Goal: Task Accomplishment & Management: Manage account settings

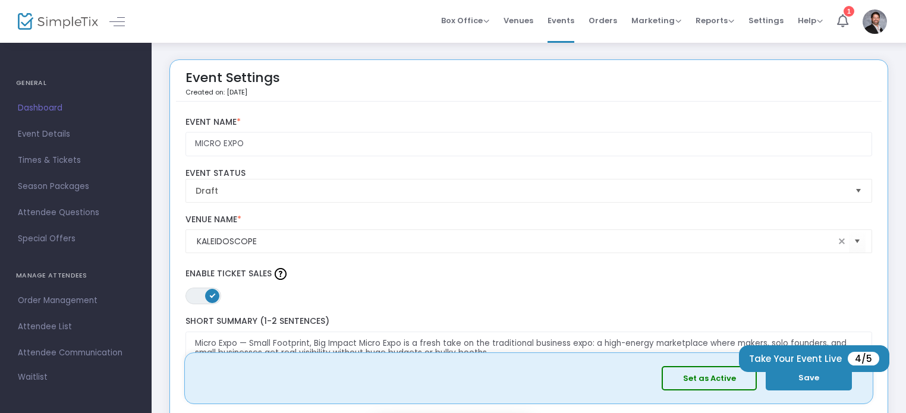
scroll to position [1943, 0]
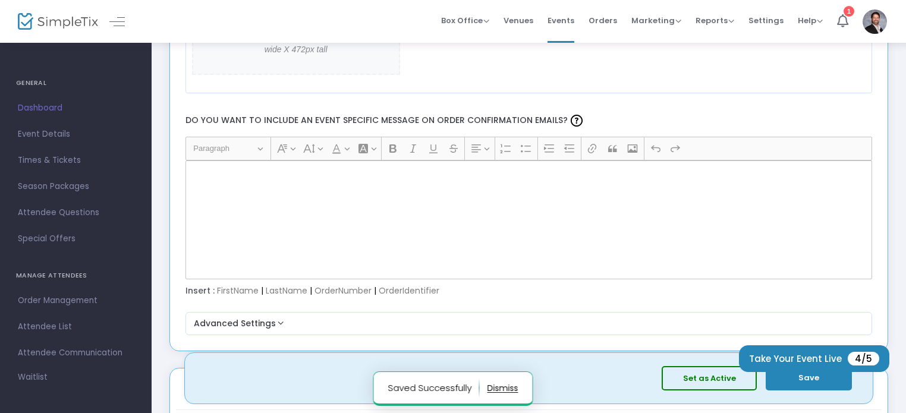
click at [751, 235] on div "Rich Text Editor, main" at bounding box center [528, 220] width 687 height 119
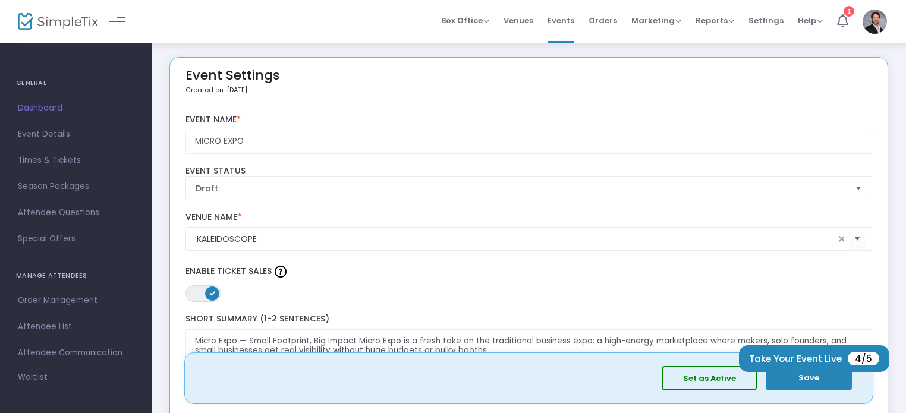
scroll to position [0, 0]
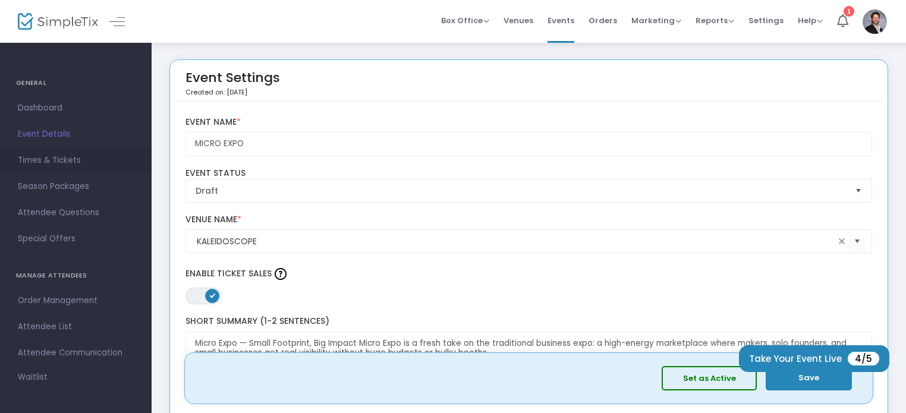
click at [58, 156] on span "Times & Tickets" at bounding box center [76, 160] width 116 height 15
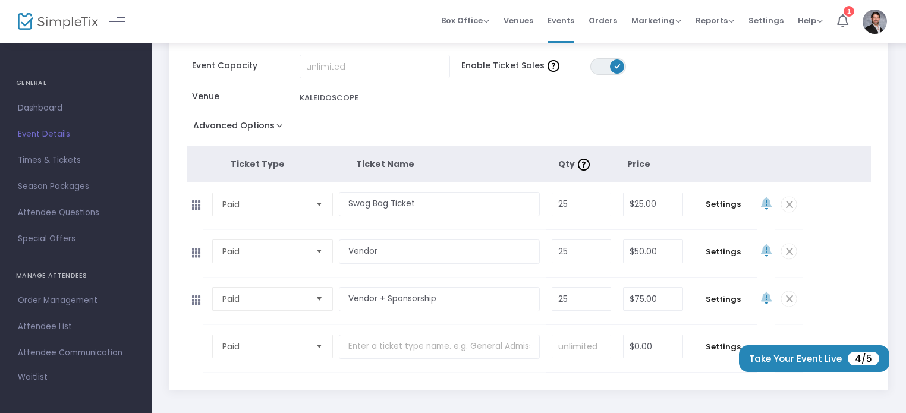
scroll to position [140, 0]
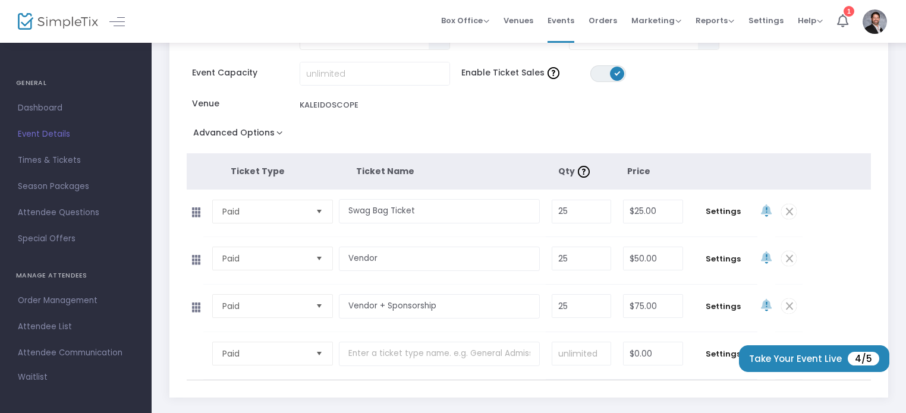
click at [788, 304] on span at bounding box center [788, 305] width 15 height 15
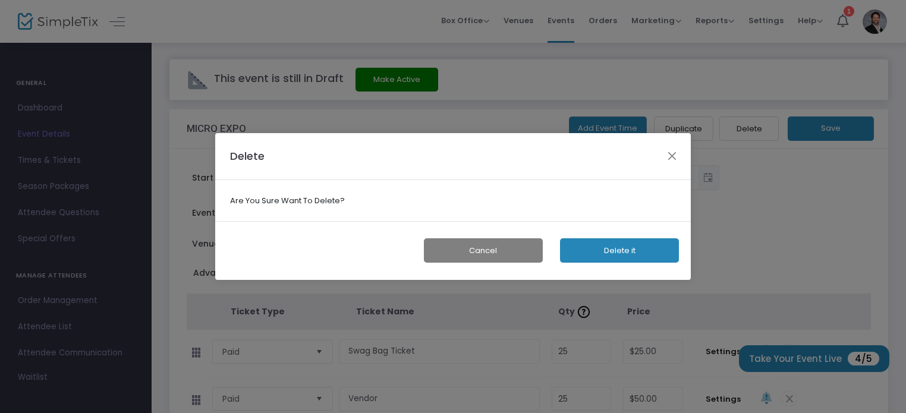
click at [643, 251] on button "Delete it" at bounding box center [619, 250] width 119 height 24
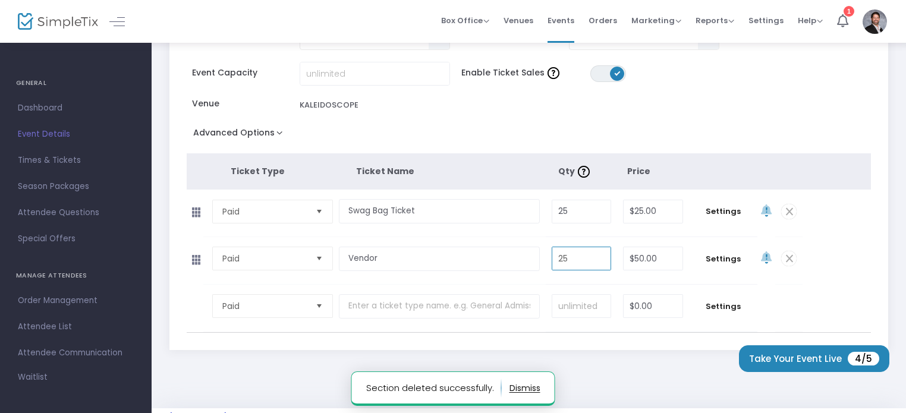
click at [586, 255] on input "25" at bounding box center [581, 258] width 58 height 23
type input "50"
click at [577, 210] on input "25" at bounding box center [581, 211] width 58 height 23
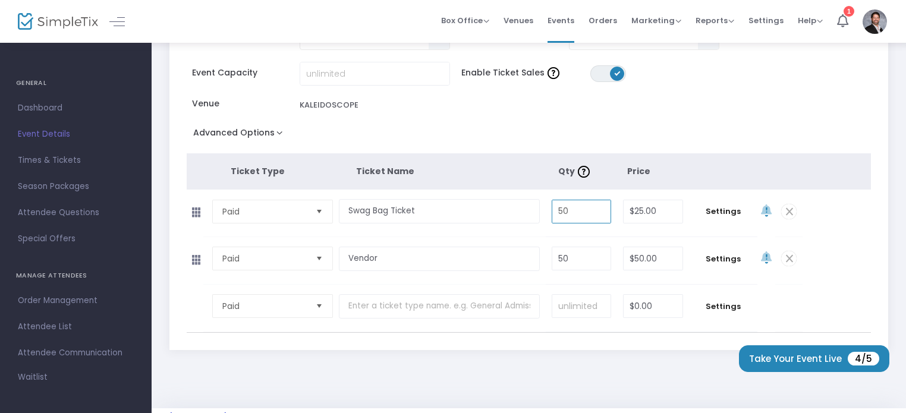
type input "50"
click at [587, 304] on input at bounding box center [581, 306] width 58 height 23
type input "100"
click at [426, 211] on input "Swag Bag Ticket" at bounding box center [439, 211] width 200 height 24
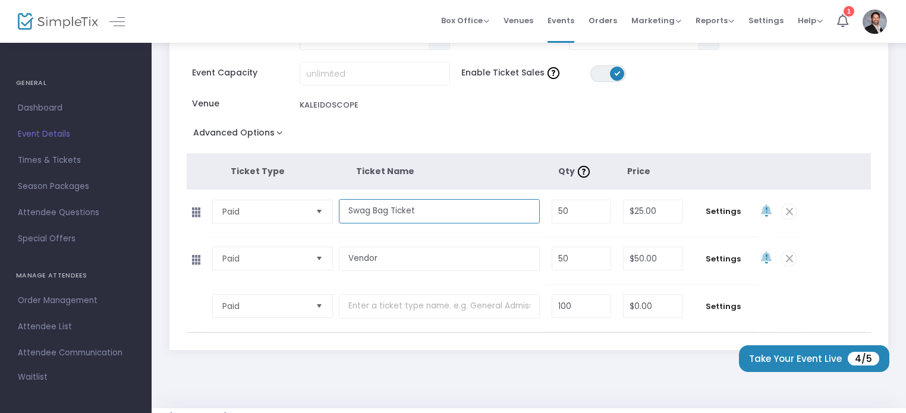
click at [426, 211] on input "Swag Bag Ticket" at bounding box center [439, 211] width 200 height 24
type input "VIP Guest"
click at [247, 312] on span "Paid" at bounding box center [264, 306] width 93 height 23
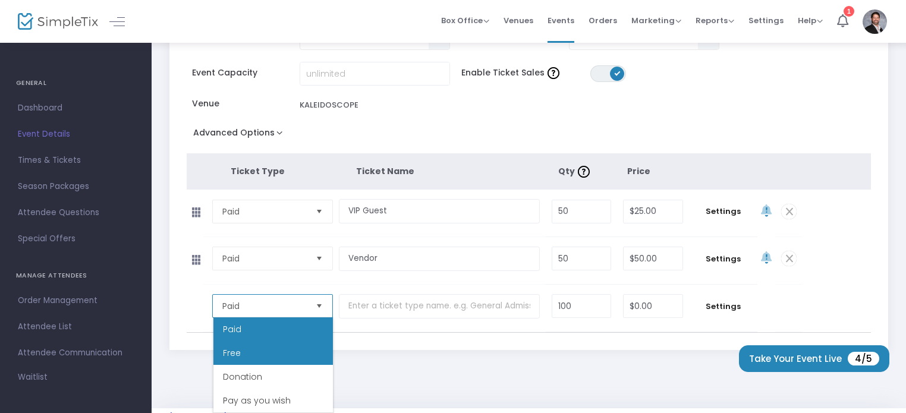
drag, startPoint x: 265, startPoint y: 365, endPoint x: 269, endPoint y: 350, distance: 15.4
click at [269, 350] on ul "Paid Free Donation Pay as you wish" at bounding box center [273, 364] width 120 height 95
click at [277, 351] on li "Free" at bounding box center [273, 353] width 120 height 24
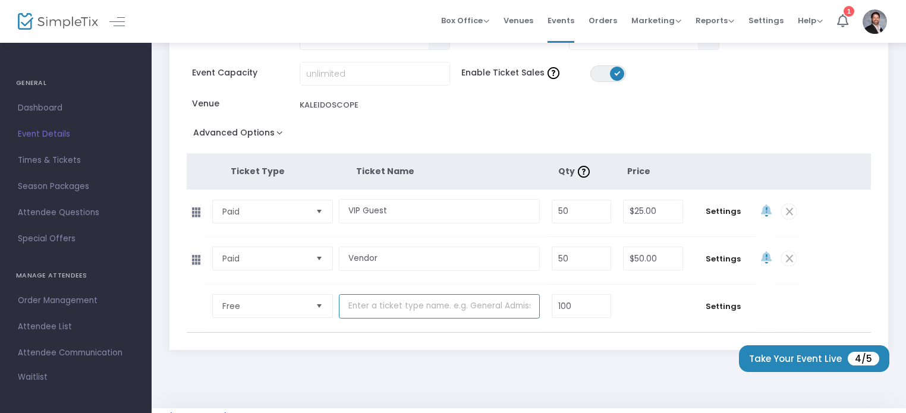
click at [426, 297] on input "text" at bounding box center [439, 306] width 200 height 24
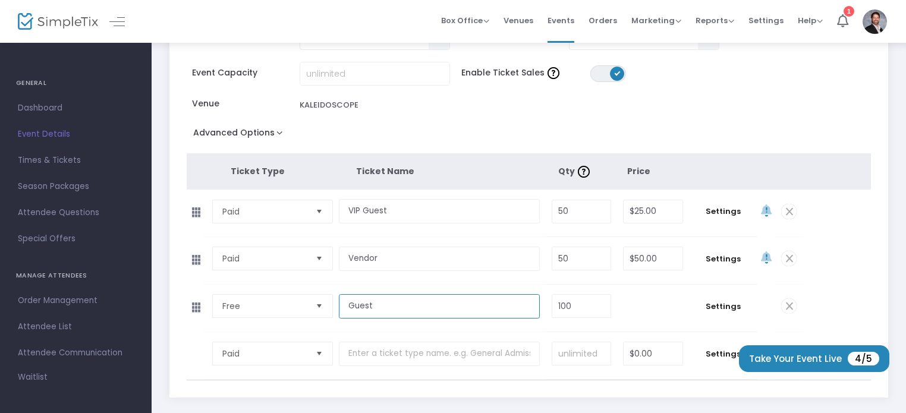
type input "Guest"
click at [663, 297] on td "$0.00" at bounding box center [653, 308] width 72 height 47
click at [721, 306] on span "Settings" at bounding box center [723, 307] width 56 height 12
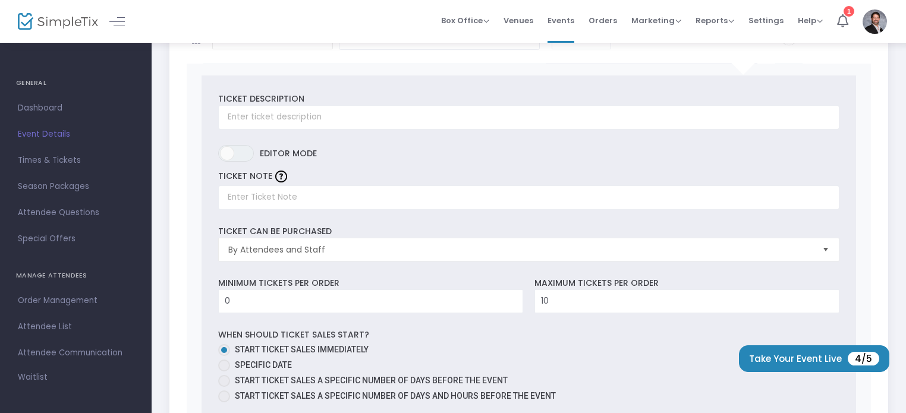
scroll to position [412, 0]
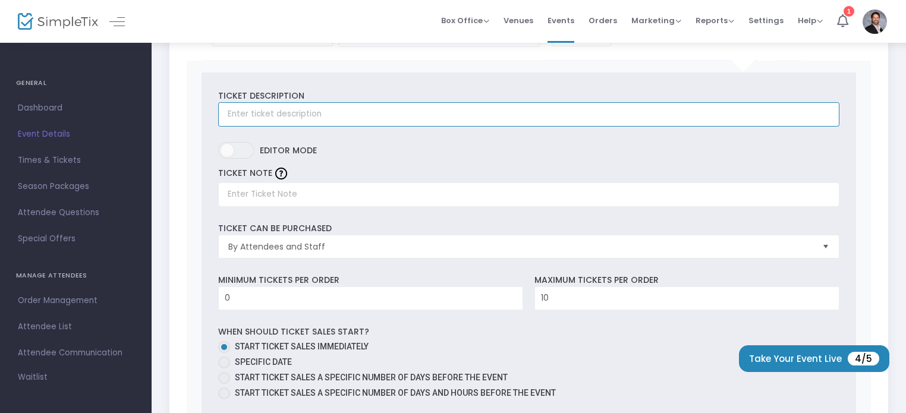
click at [543, 121] on input "text" at bounding box center [528, 114] width 621 height 24
type input "General Admission"
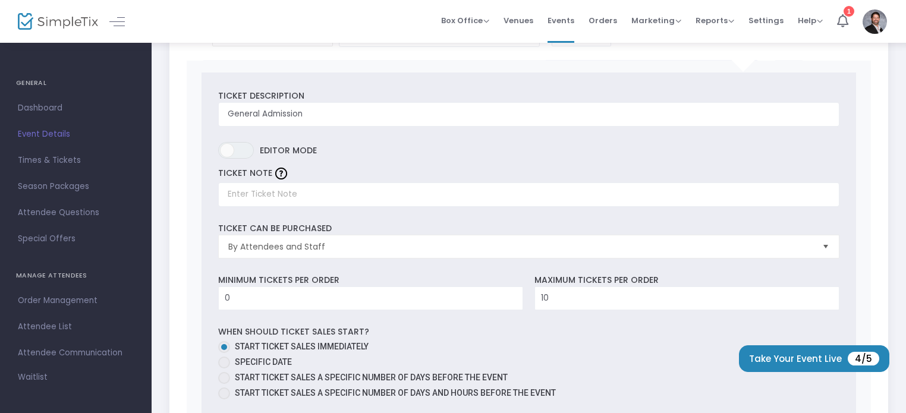
click at [433, 230] on div "Ticket can be purchased By Attendees and Staff" at bounding box center [528, 240] width 633 height 36
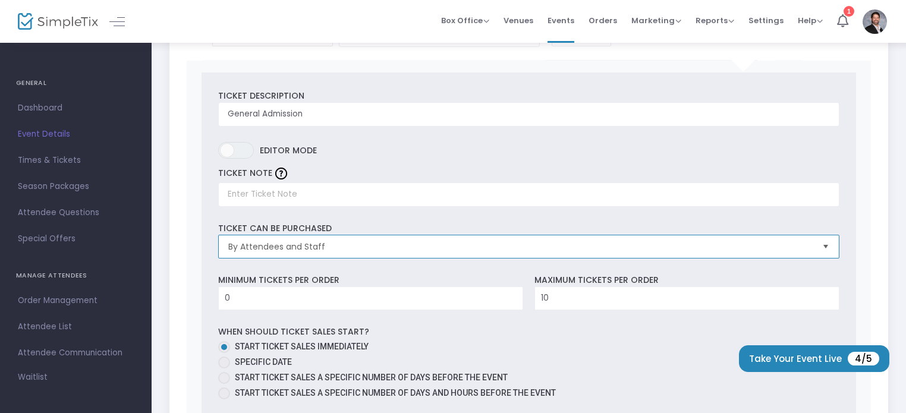
click at [430, 249] on span "By Attendees and Staff" at bounding box center [520, 247] width 584 height 12
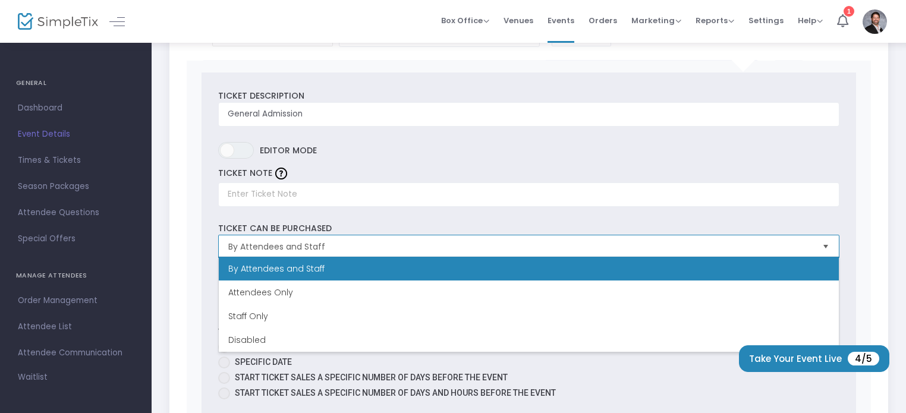
click at [439, 244] on span "By Attendees and Staff" at bounding box center [520, 247] width 584 height 12
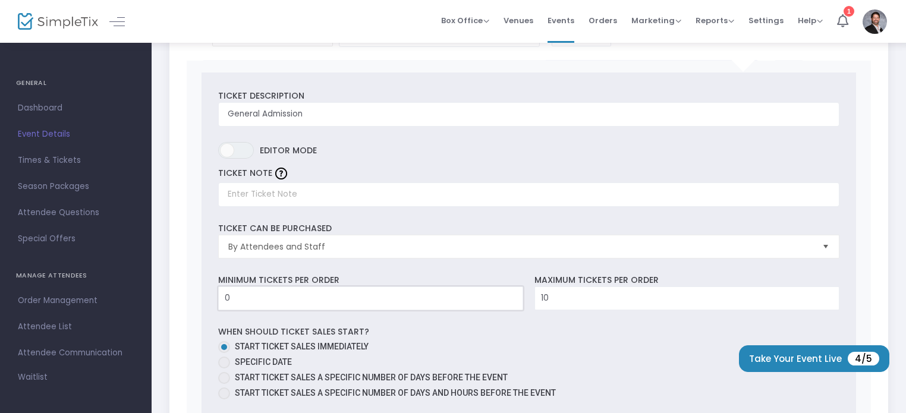
click at [423, 290] on input "0" at bounding box center [371, 298] width 304 height 23
type input "1"
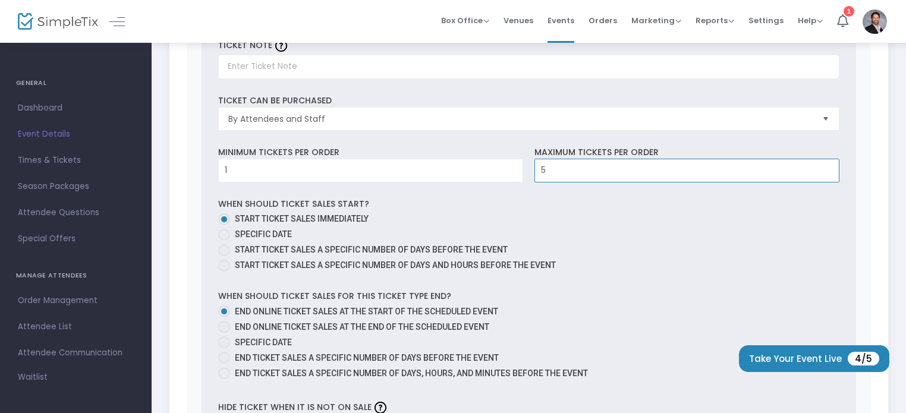
scroll to position [547, 0]
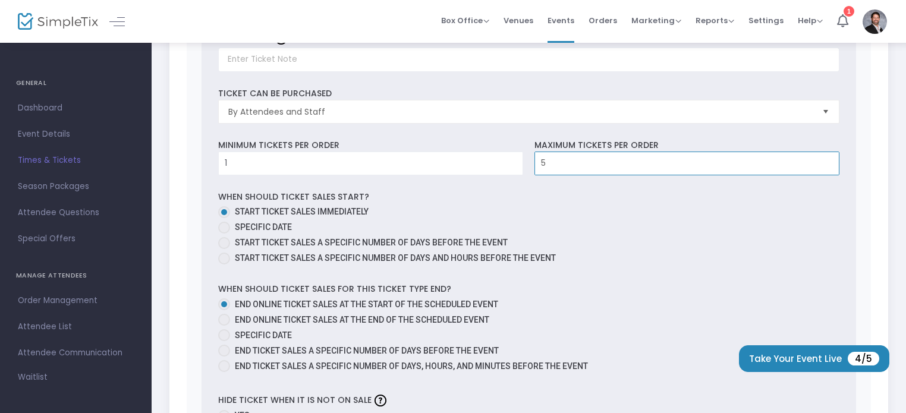
type input "5"
click at [222, 222] on span at bounding box center [224, 228] width 12 height 12
click at [224, 234] on input "Specific Date" at bounding box center [224, 234] width 1 height 1
radio input "true"
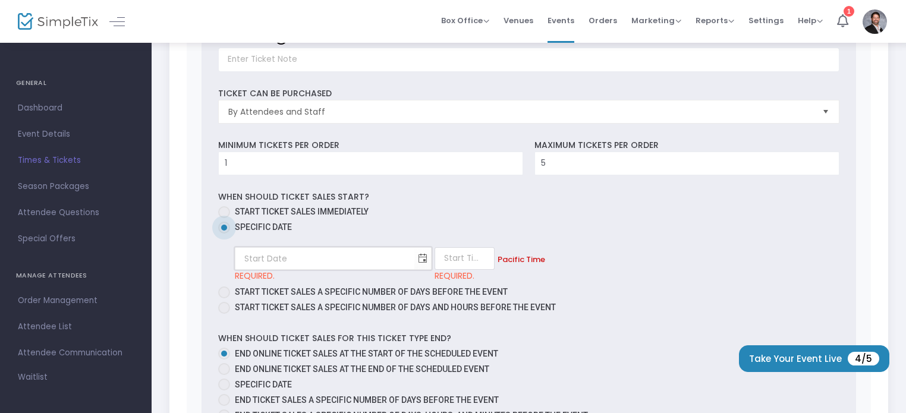
type input "month/day/year"
click at [275, 251] on input "month/day/year" at bounding box center [324, 259] width 179 height 24
click at [413, 259] on span "Toggle calendar" at bounding box center [423, 259] width 20 height 20
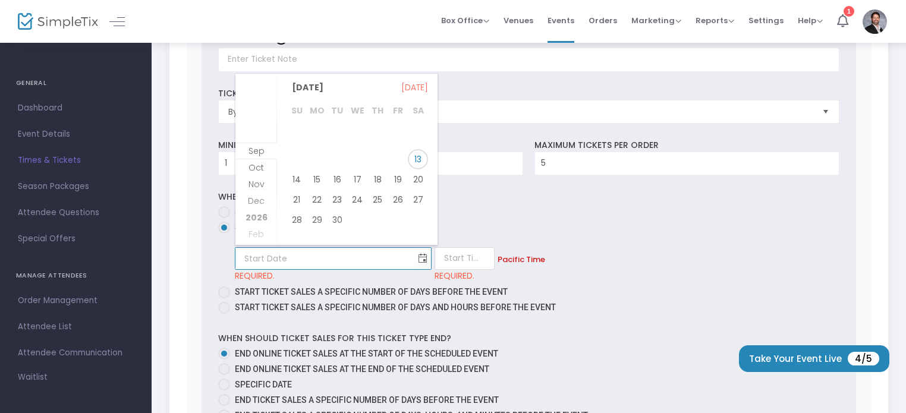
click at [354, 175] on span "17" at bounding box center [357, 179] width 20 height 20
type input "[DATE]"
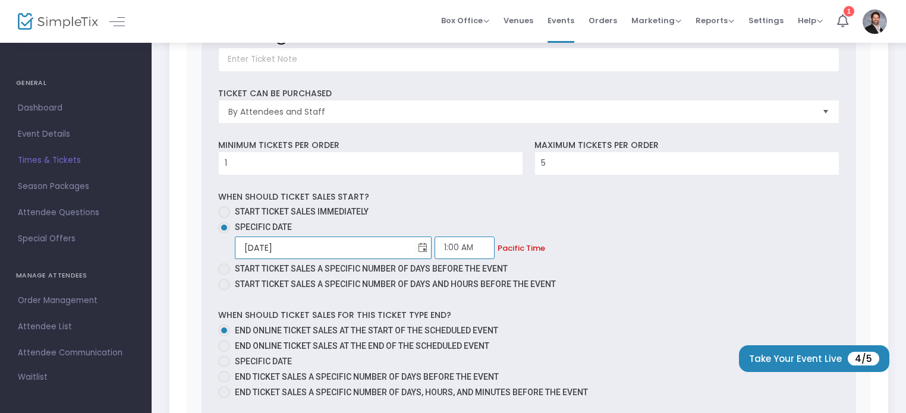
click at [435, 250] on input "1:00 AM" at bounding box center [465, 248] width 60 height 23
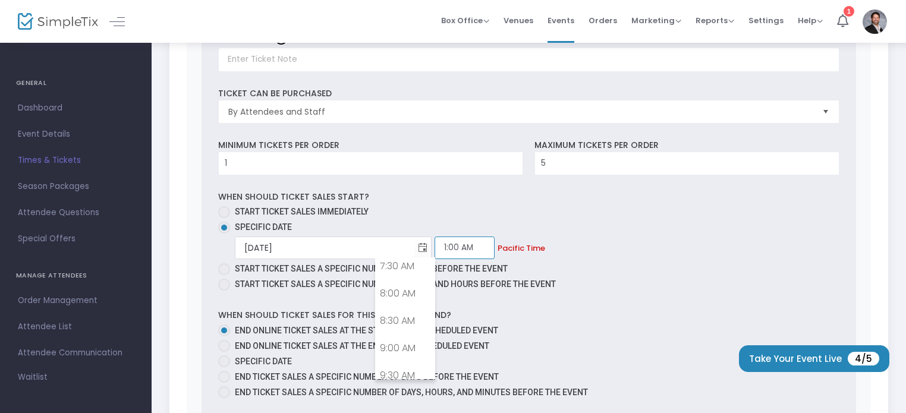
scroll to position [435, 0]
click at [414, 331] on link "9:00 AM" at bounding box center [405, 328] width 59 height 27
type input "9:00 AM"
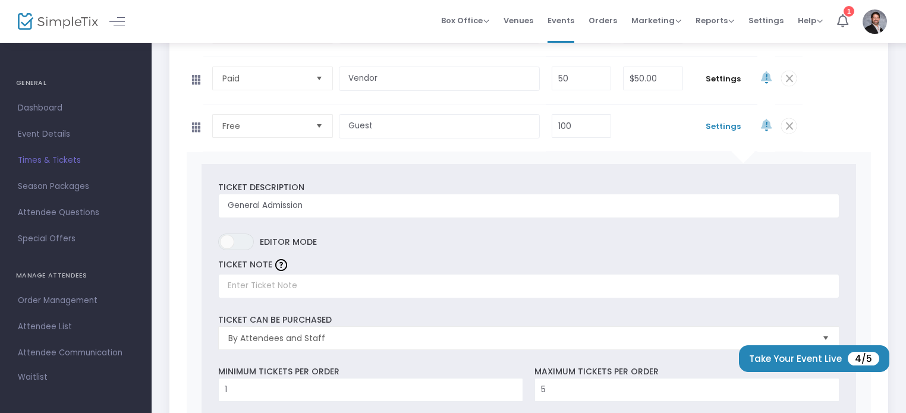
scroll to position [310, 0]
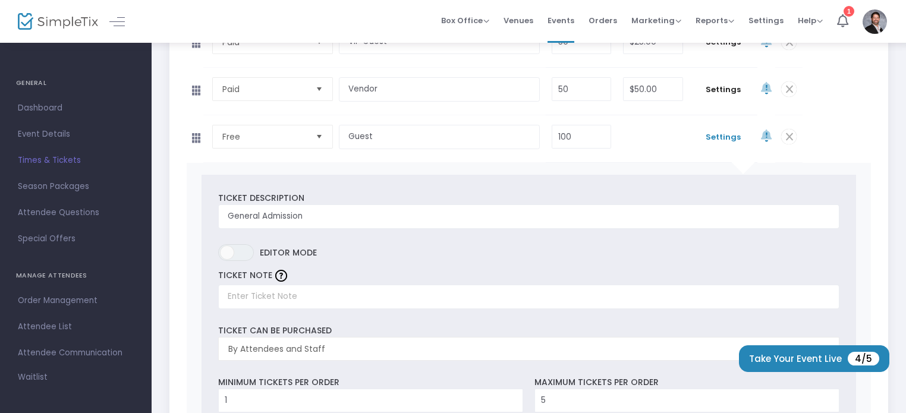
drag, startPoint x: 906, startPoint y: 109, endPoint x: 905, endPoint y: 121, distance: 12.5
click at [905, 93] on div "This event is still in Draft Make Active MICRO EXPO Add Event Time Duplicate De…" at bounding box center [529, 333] width 754 height 1202
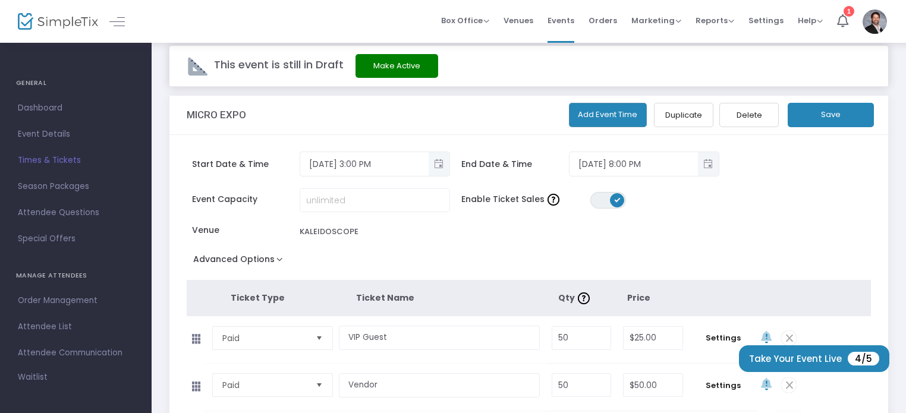
scroll to position [0, 0]
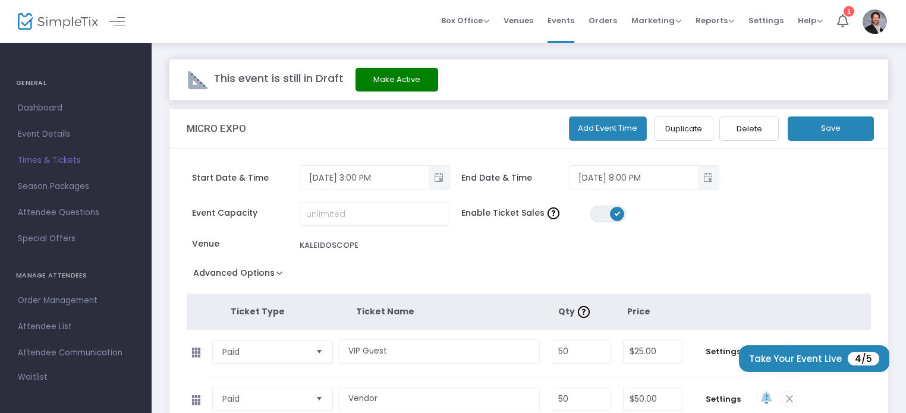
click at [849, 131] on button "Save" at bounding box center [831, 129] width 86 height 24
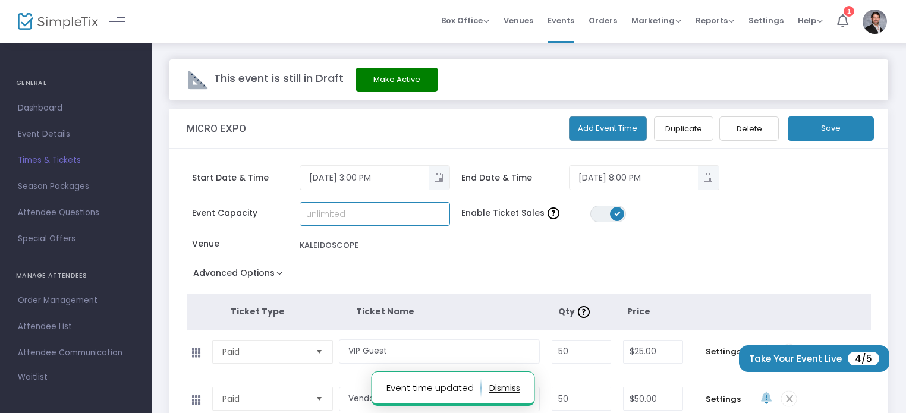
click at [378, 218] on input at bounding box center [374, 214] width 149 height 23
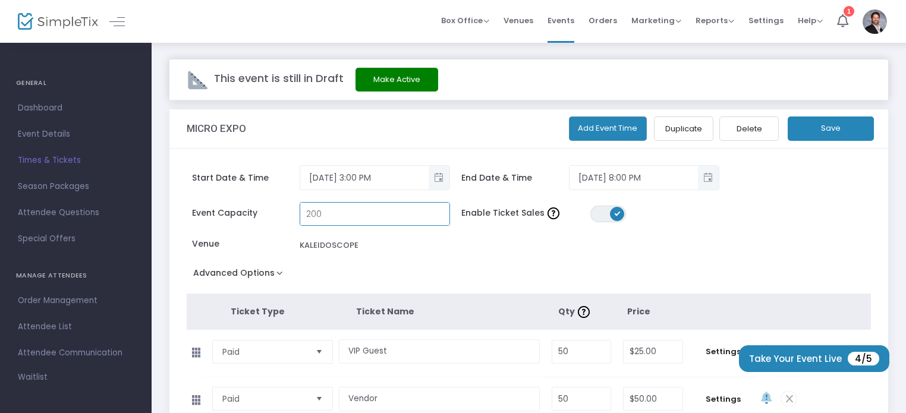
type input "200"
click at [511, 251] on div "Event Capacity 200 Enable Ticket Sales ON OFF Venue KALEIDOSCOPE" at bounding box center [523, 233] width 685 height 62
click at [432, 172] on span "Toggle popup" at bounding box center [439, 178] width 20 height 20
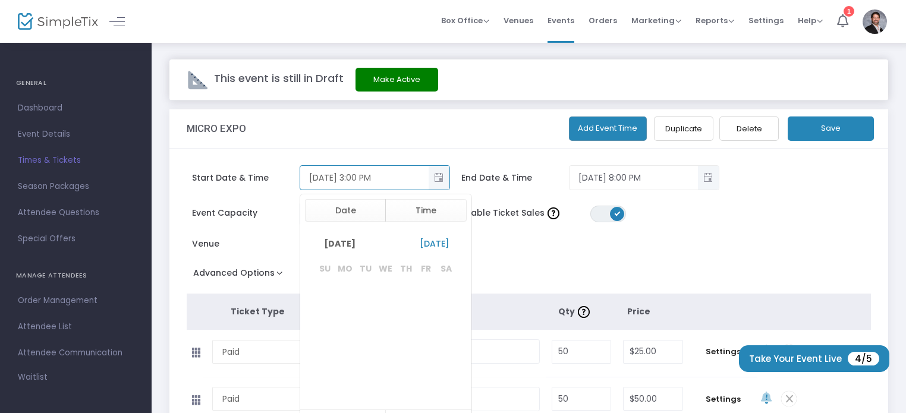
scroll to position [18, 0]
click at [499, 139] on div "MICRO EXPO" at bounding box center [365, 128] width 356 height 39
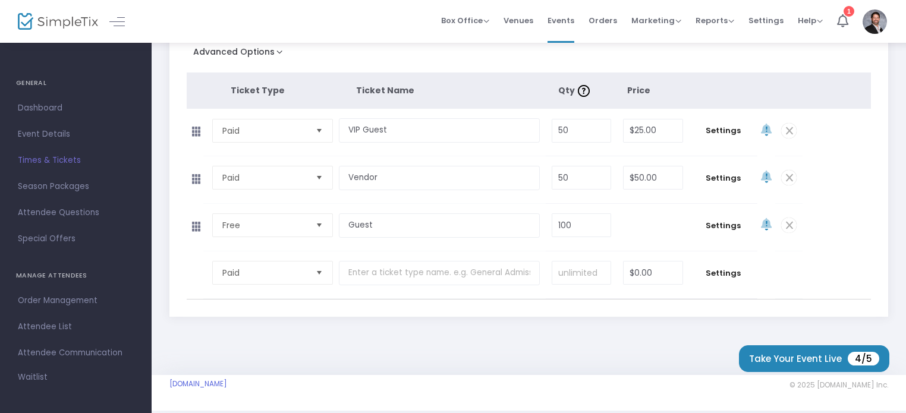
scroll to position [240, 0]
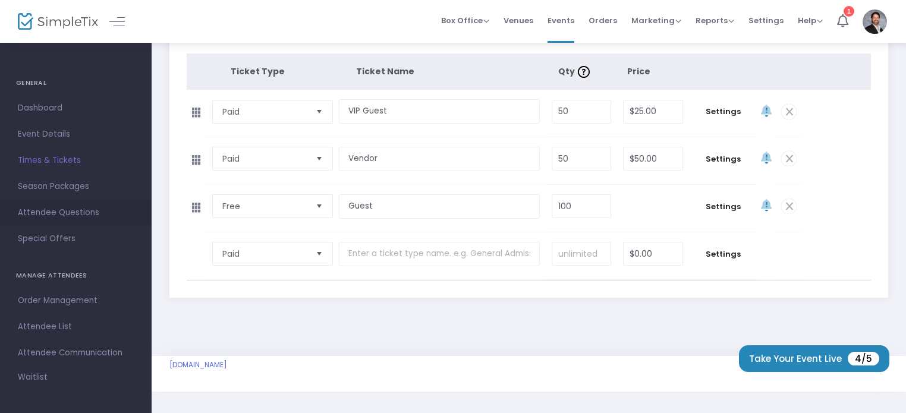
click at [67, 212] on span "Attendee Questions" at bounding box center [76, 212] width 116 height 15
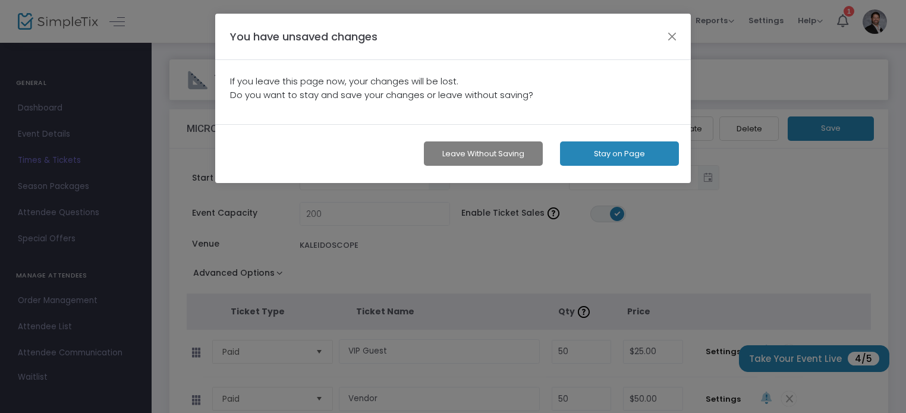
click at [589, 155] on button "Stay on Page" at bounding box center [619, 153] width 119 height 24
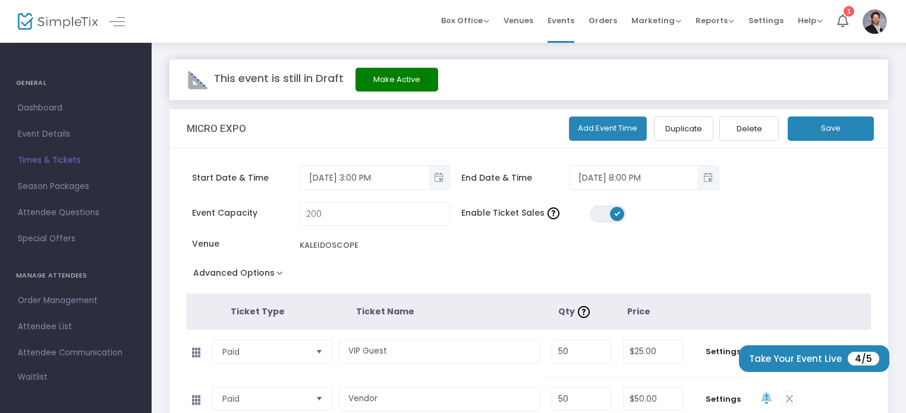
click at [813, 130] on button "Save" at bounding box center [831, 129] width 86 height 24
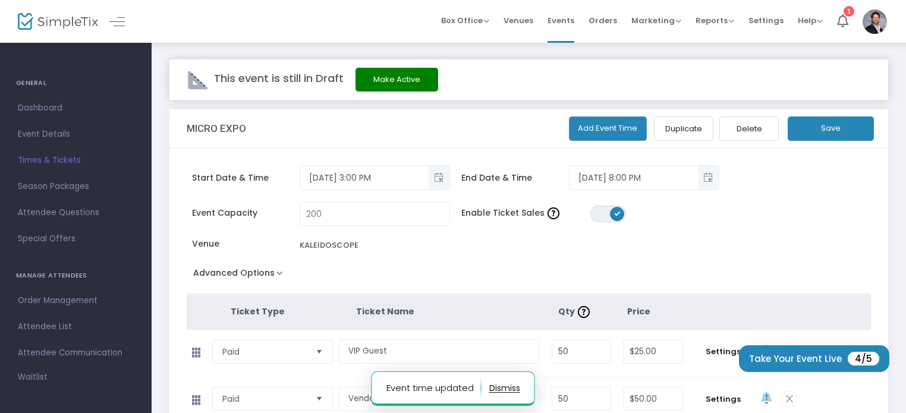
click at [159, 113] on div "This event is still in Draft Make Active MICRO EXPO Add Event Time Duplicate De…" at bounding box center [529, 319] width 754 height 555
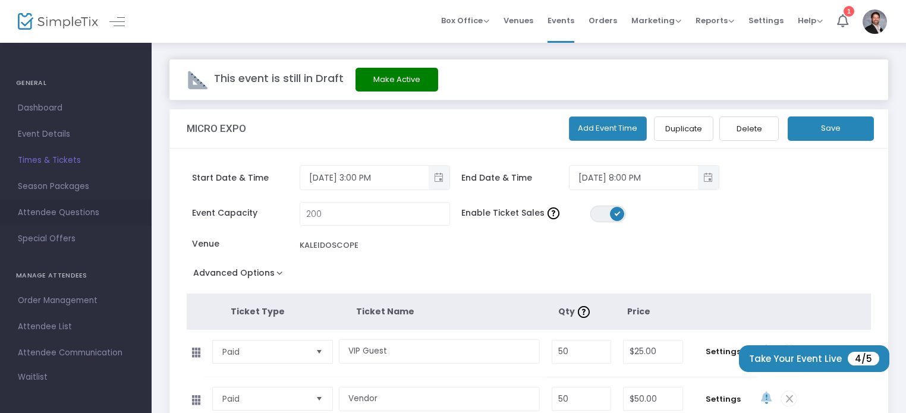
click at [44, 215] on span "Attendee Questions" at bounding box center [76, 212] width 116 height 15
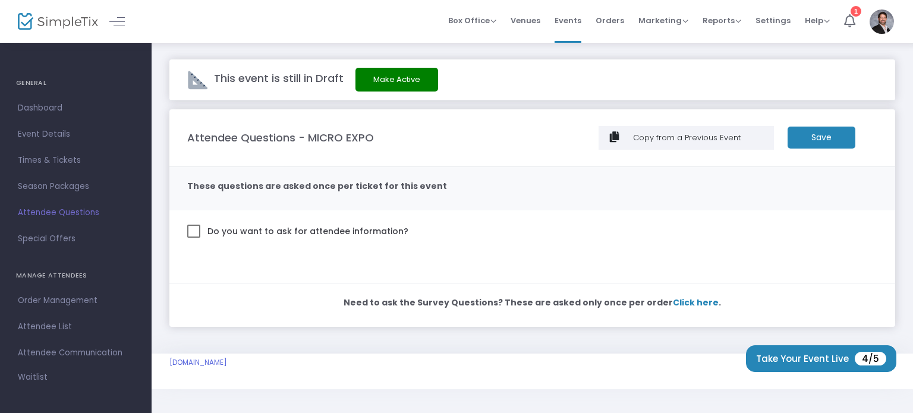
click at [196, 228] on span at bounding box center [193, 231] width 13 height 13
click at [194, 238] on input "Do you want to ask for attendee information?" at bounding box center [193, 238] width 1 height 1
checkbox input "true"
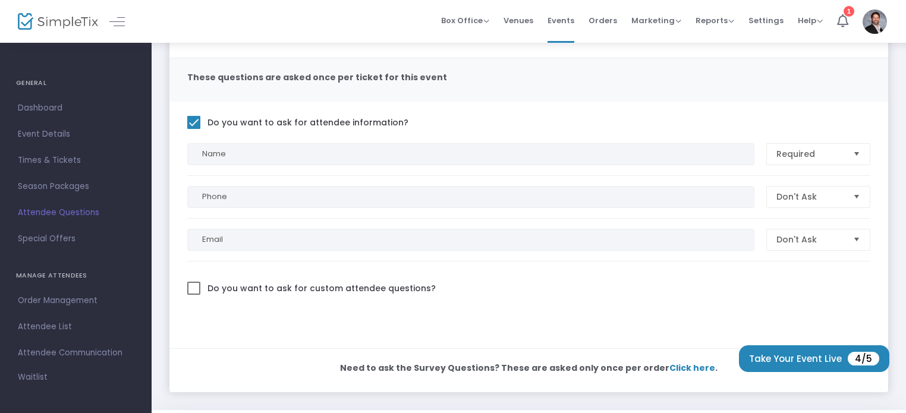
scroll to position [112, 0]
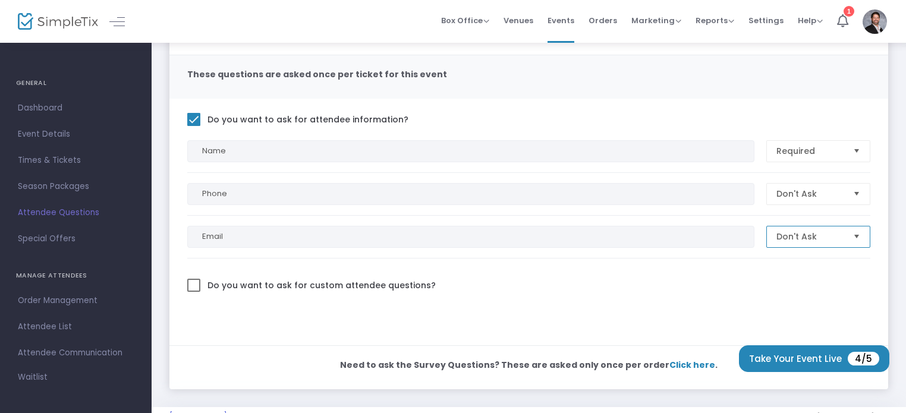
click at [816, 241] on span "Don't Ask" at bounding box center [809, 237] width 67 height 12
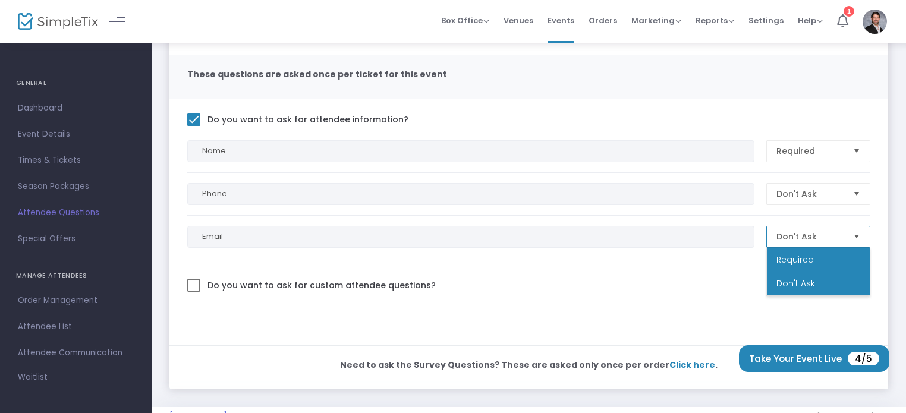
click at [819, 262] on li "Required" at bounding box center [818, 260] width 103 height 24
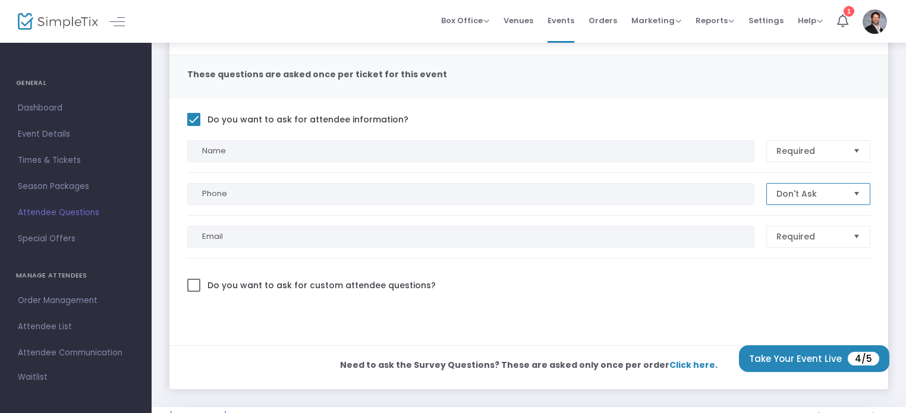
click at [809, 200] on span "Don't Ask" at bounding box center [810, 194] width 77 height 21
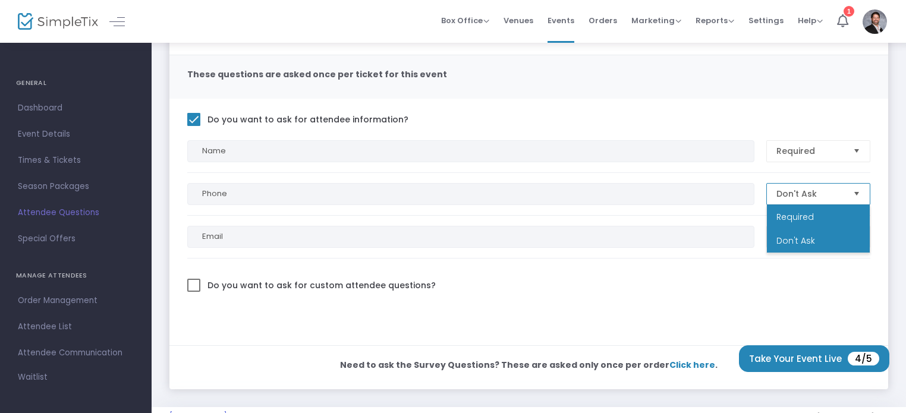
click at [807, 209] on li "Required" at bounding box center [818, 217] width 103 height 24
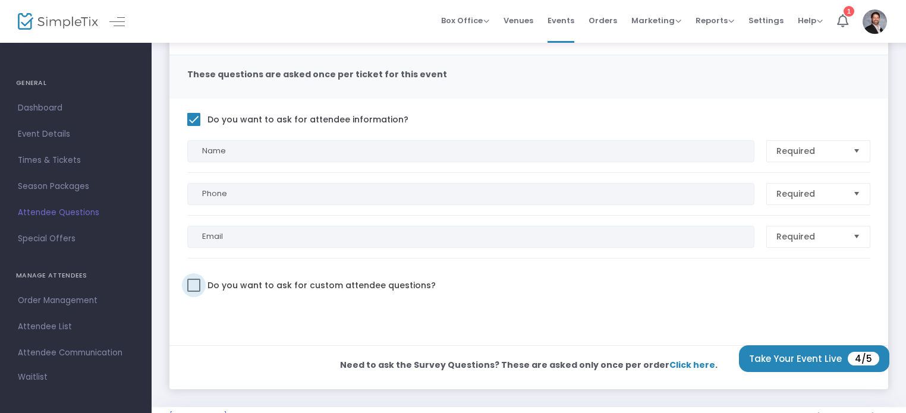
click at [197, 284] on span at bounding box center [193, 285] width 13 height 13
click at [194, 292] on input "Do you want to ask for custom attendee questions?" at bounding box center [193, 292] width 1 height 1
checkbox input "true"
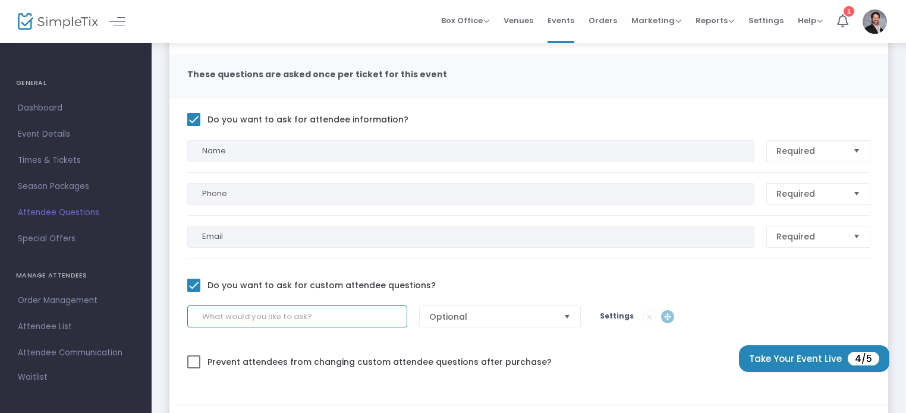
click at [338, 316] on input at bounding box center [297, 317] width 220 height 22
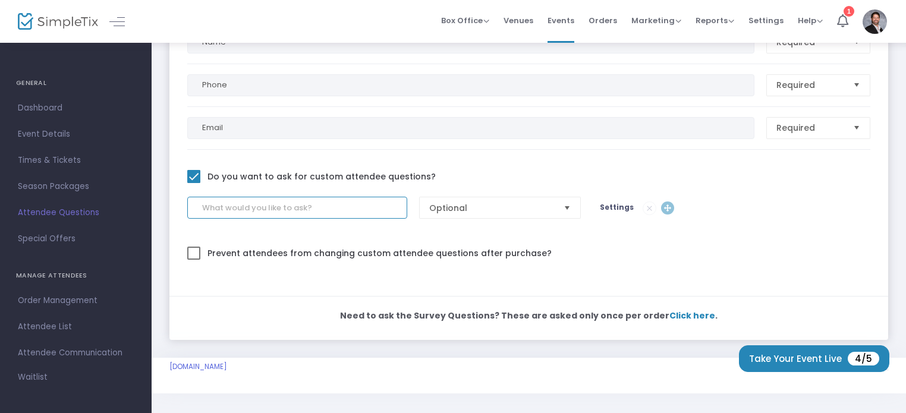
scroll to position [222, 0]
click at [195, 252] on span at bounding box center [193, 251] width 13 height 13
click at [194, 258] on input "Prevent attendees from changing custom attendee questions after purchase?" at bounding box center [193, 258] width 1 height 1
checkbox input "true"
click at [250, 210] on input at bounding box center [297, 206] width 220 height 22
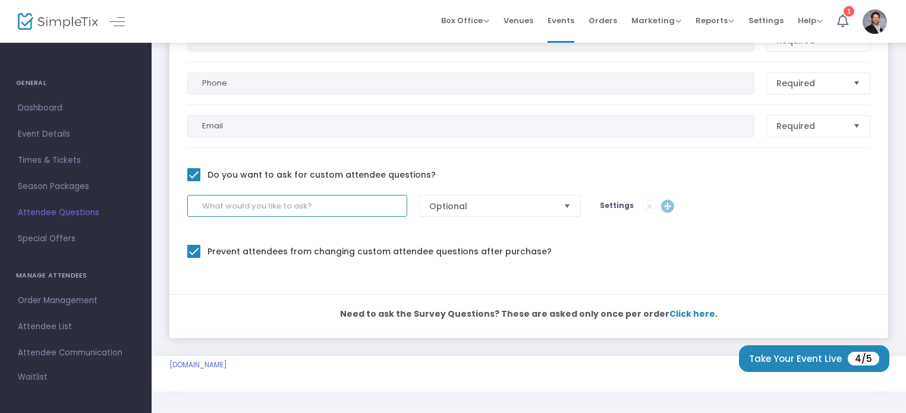
click at [330, 207] on input at bounding box center [297, 206] width 220 height 22
paste input "What kind of businesses can be a vendor?"
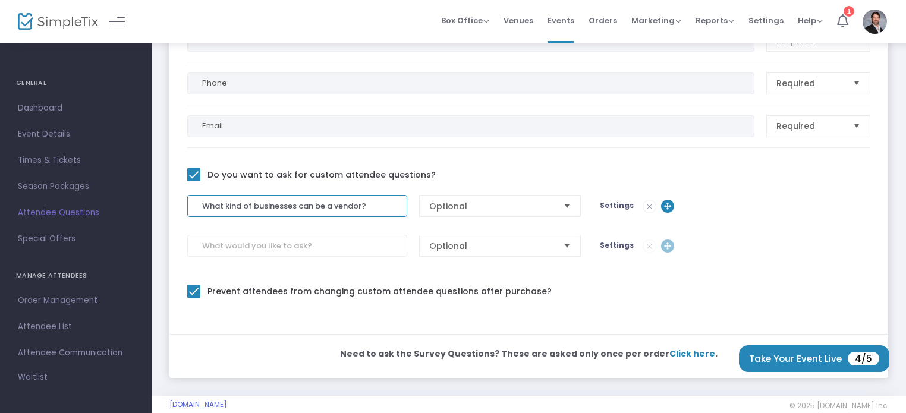
type input "What kind of businesses can be a vendor?"
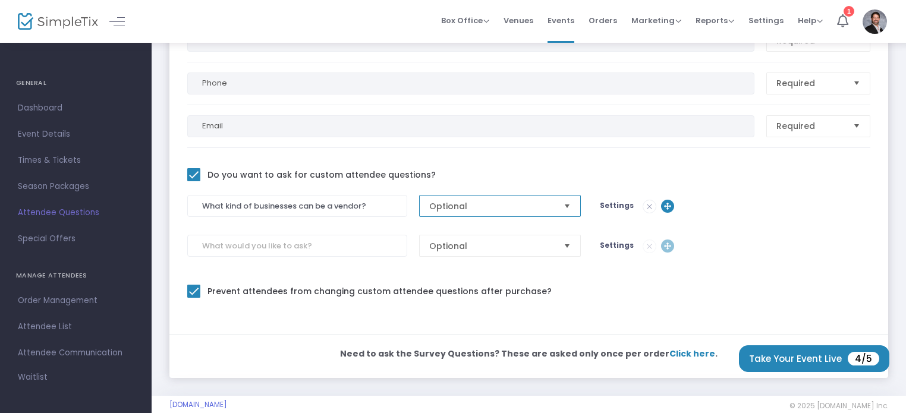
click at [492, 200] on span "Optional" at bounding box center [491, 206] width 125 height 12
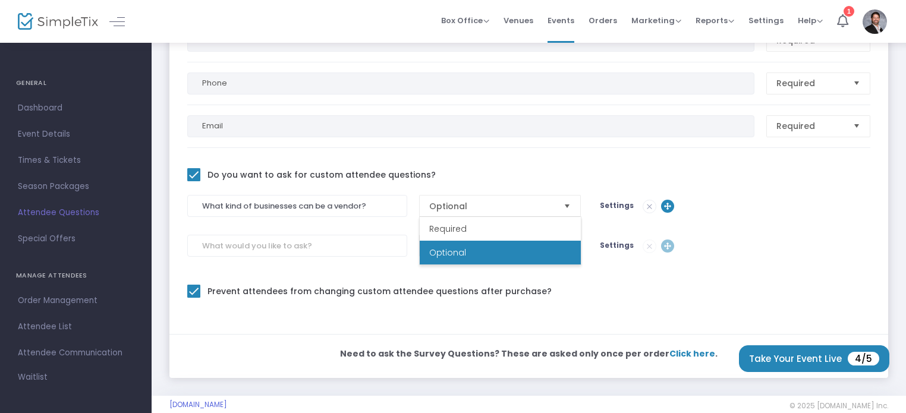
click at [190, 173] on span at bounding box center [193, 174] width 13 height 13
click at [193, 181] on input "Do you want to ask for custom attendee questions?" at bounding box center [193, 181] width 1 height 1
checkbox input "false"
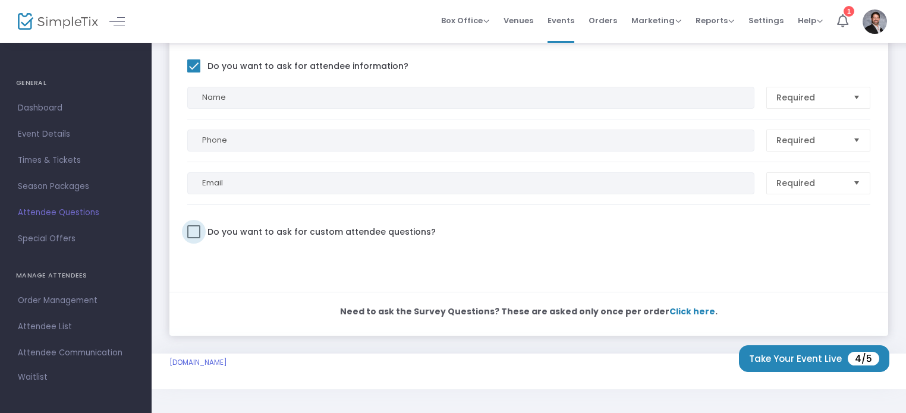
scroll to position [164, 0]
click at [694, 312] on span "Click here" at bounding box center [692, 313] width 46 height 12
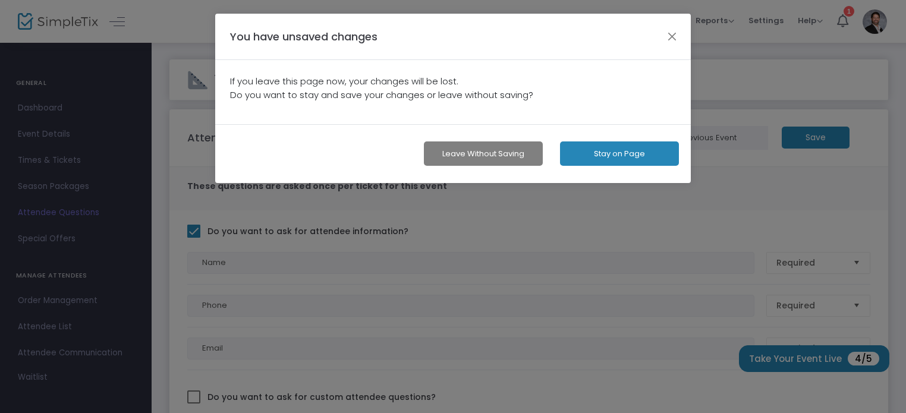
click at [634, 149] on button "Stay on Page" at bounding box center [619, 153] width 119 height 24
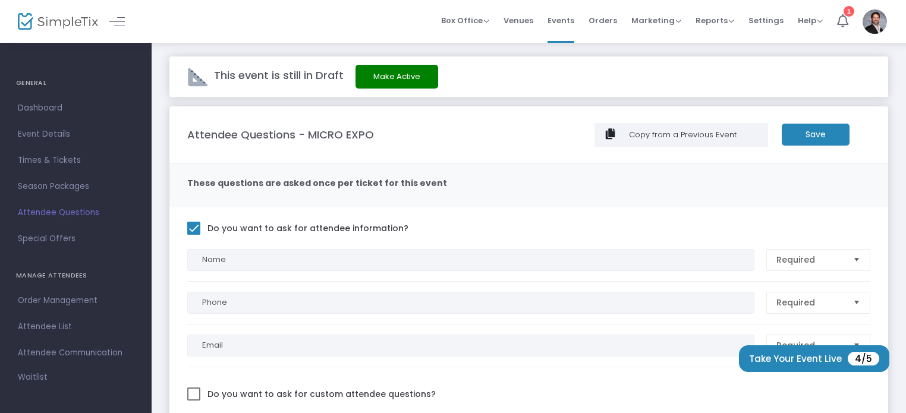
scroll to position [0, 0]
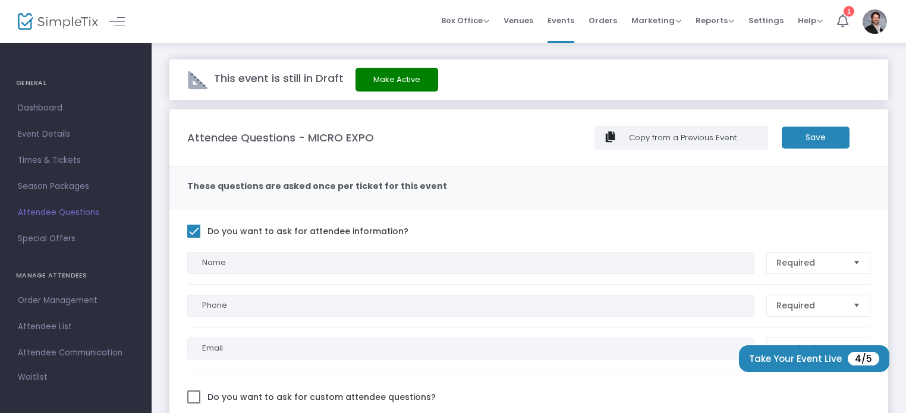
click at [812, 143] on m-button "Save" at bounding box center [816, 138] width 68 height 22
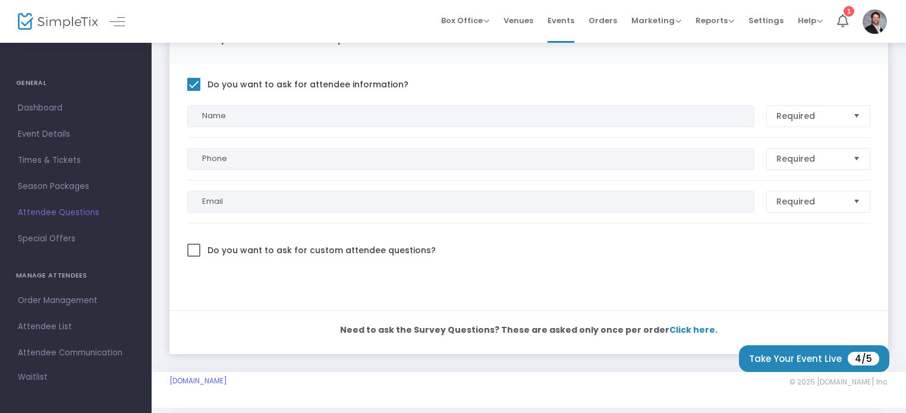
scroll to position [164, 0]
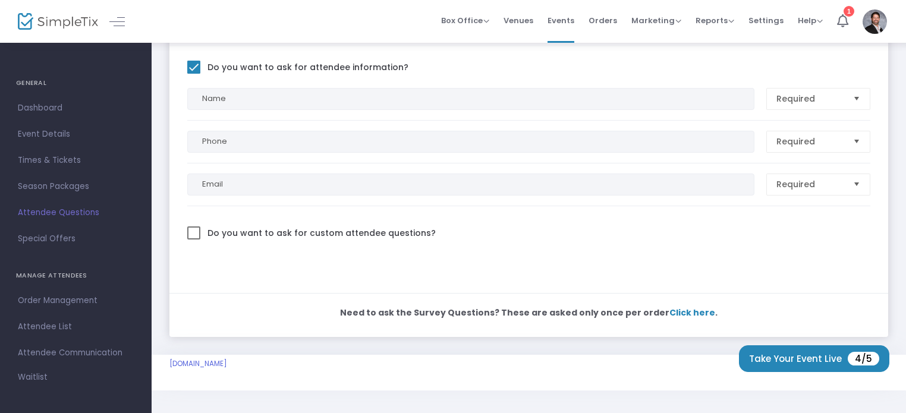
click at [696, 313] on span "Click here" at bounding box center [692, 313] width 46 height 12
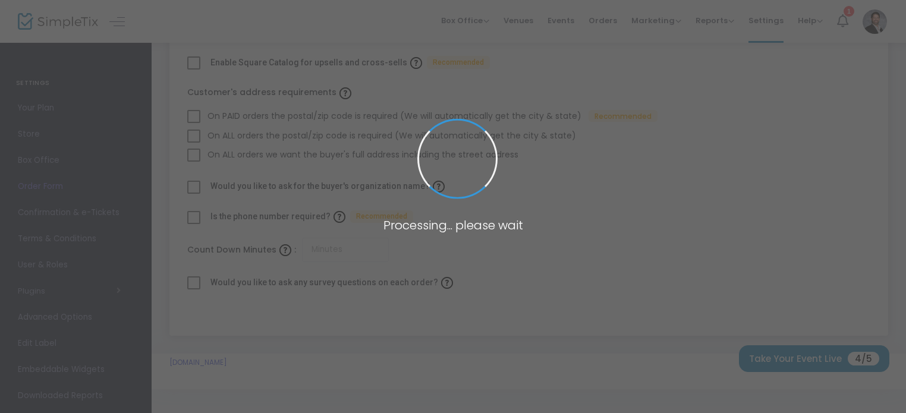
checkbox input "true"
type input "45"
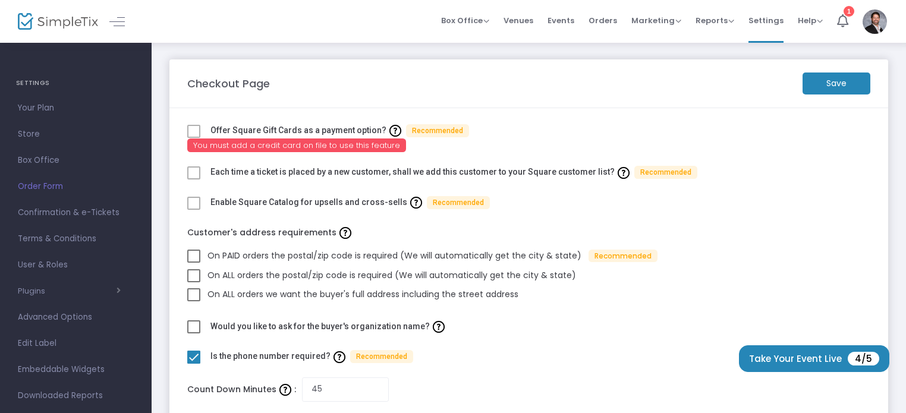
click at [191, 171] on span at bounding box center [193, 172] width 13 height 13
click at [187, 328] on span at bounding box center [193, 326] width 13 height 13
click at [193, 334] on input "checkbox" at bounding box center [193, 334] width 1 height 1
drag, startPoint x: 193, startPoint y: 322, endPoint x: 191, endPoint y: 299, distance: 23.2
click at [194, 323] on span at bounding box center [193, 326] width 13 height 13
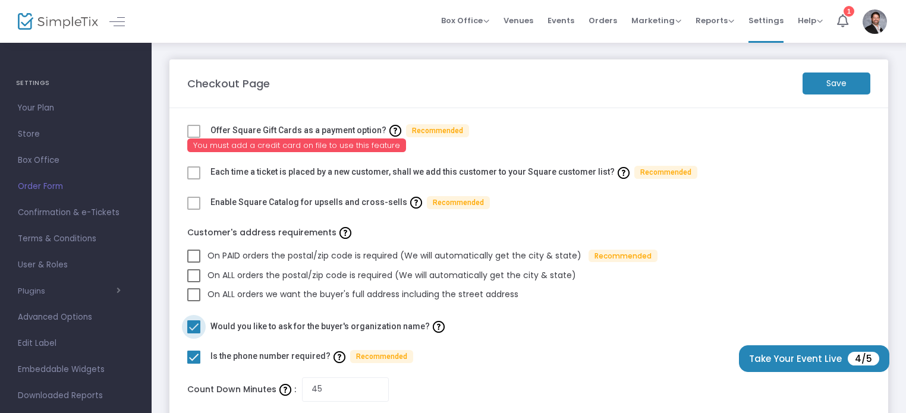
click at [194, 334] on input "checkbox" at bounding box center [193, 334] width 1 height 1
checkbox input "false"
click at [67, 213] on span "Confirmation & e-Tickets" at bounding box center [76, 212] width 116 height 15
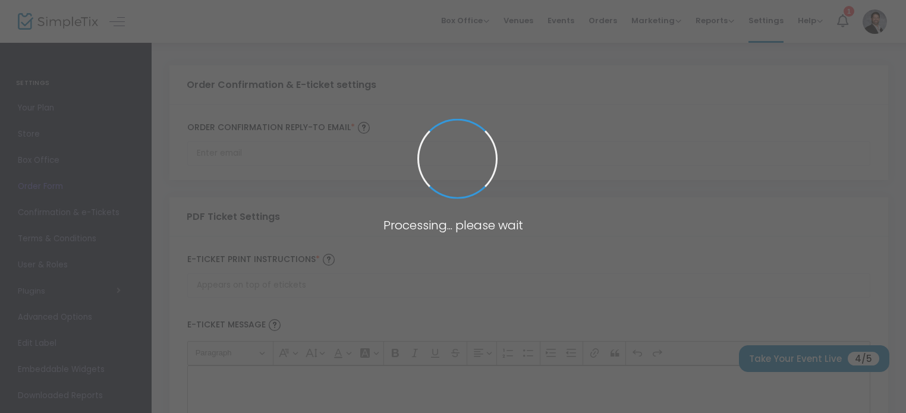
type input "[EMAIL_ADDRESS][DOMAIN_NAME]"
type input "Print and bring this ticket with you"
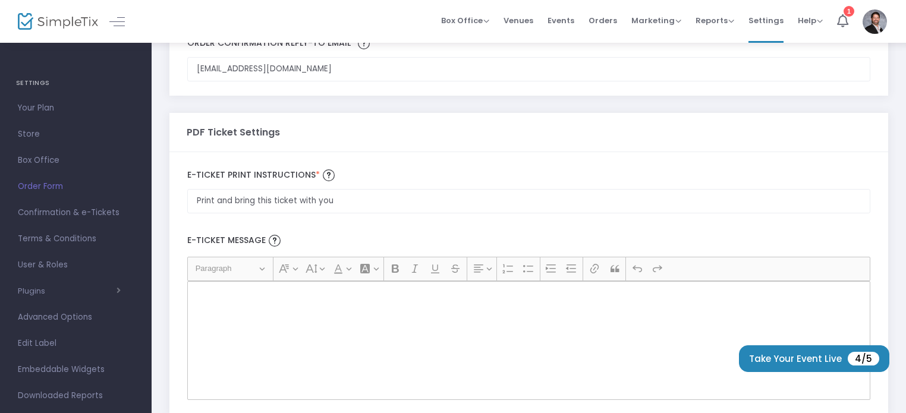
scroll to position [83, 0]
